Goal: Information Seeking & Learning: Learn about a topic

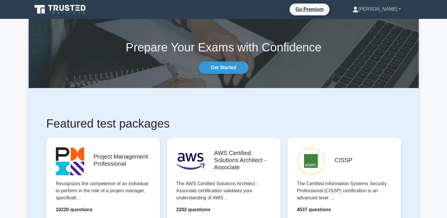
click at [387, 4] on link "[PERSON_NAME]" at bounding box center [376, 9] width 77 height 12
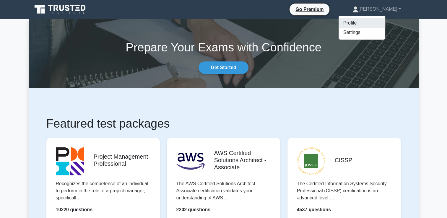
click at [385, 19] on link "Profile" at bounding box center [362, 22] width 47 height 9
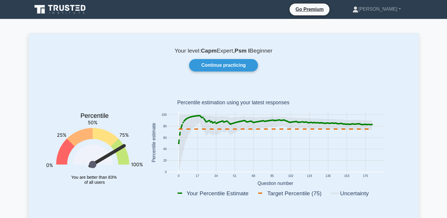
click at [51, 13] on icon at bounding box center [60, 9] width 57 height 11
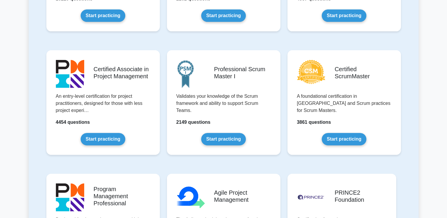
scroll to position [212, 0]
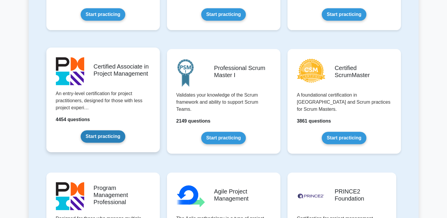
click at [100, 131] on link "Start practicing" at bounding box center [103, 136] width 45 height 12
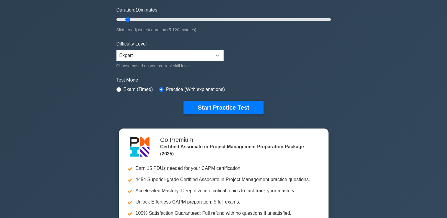
scroll to position [109, 0]
